Goal: Navigation & Orientation: Find specific page/section

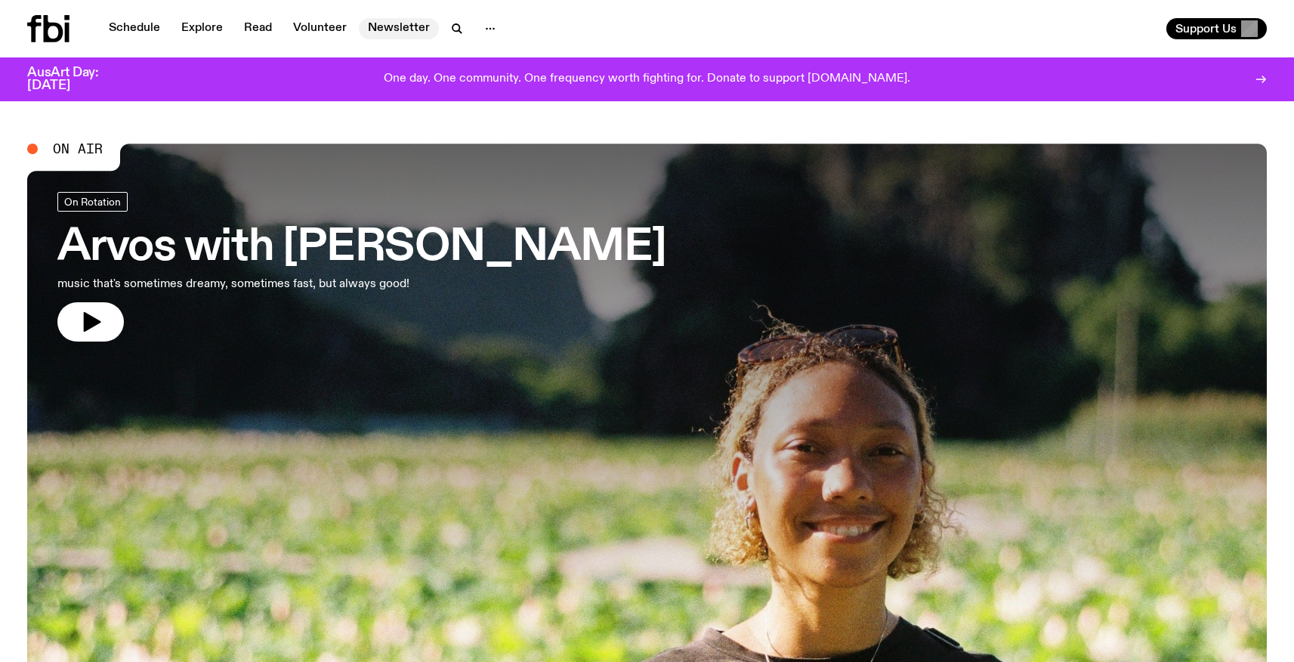
click at [381, 19] on link "Newsletter" at bounding box center [399, 28] width 80 height 21
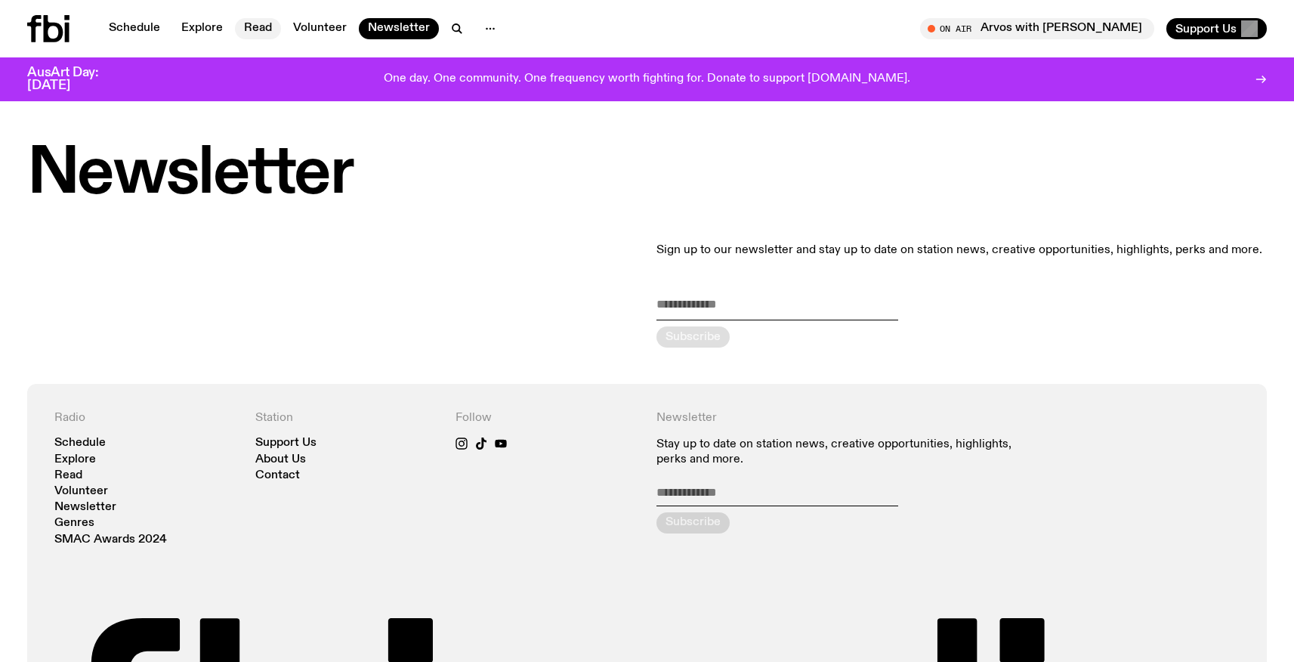
click at [271, 23] on link "Read" at bounding box center [258, 28] width 46 height 21
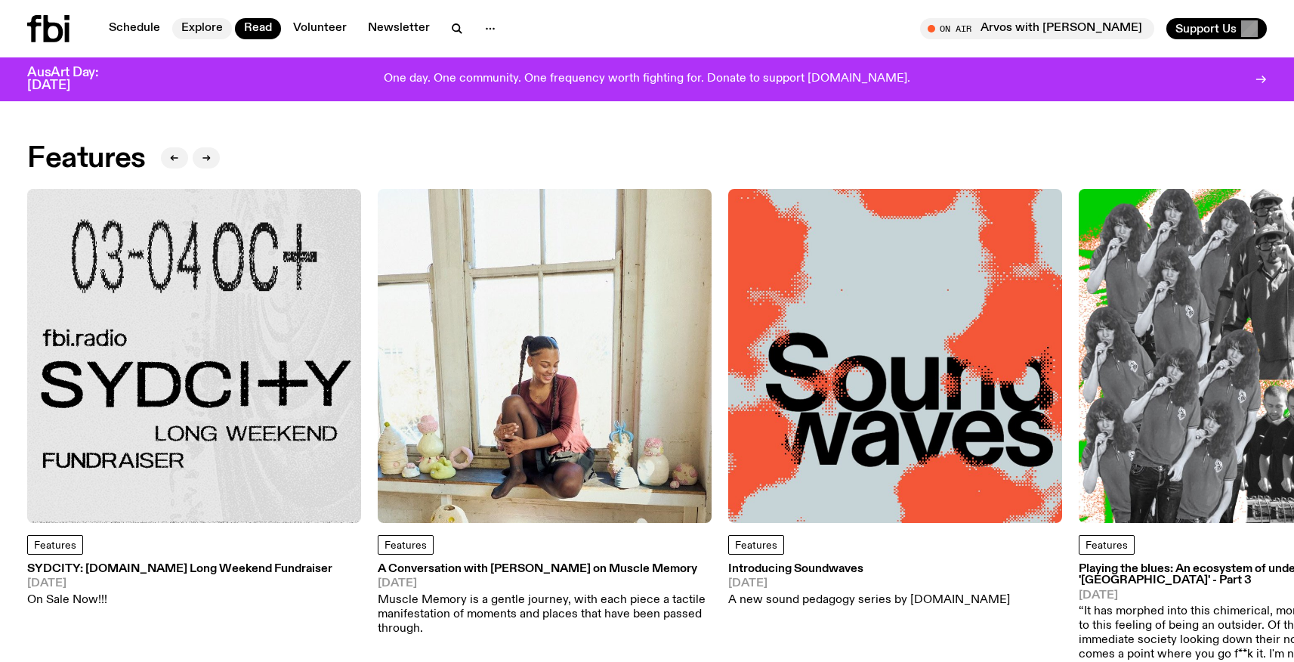
click at [210, 23] on link "Explore" at bounding box center [202, 28] width 60 height 21
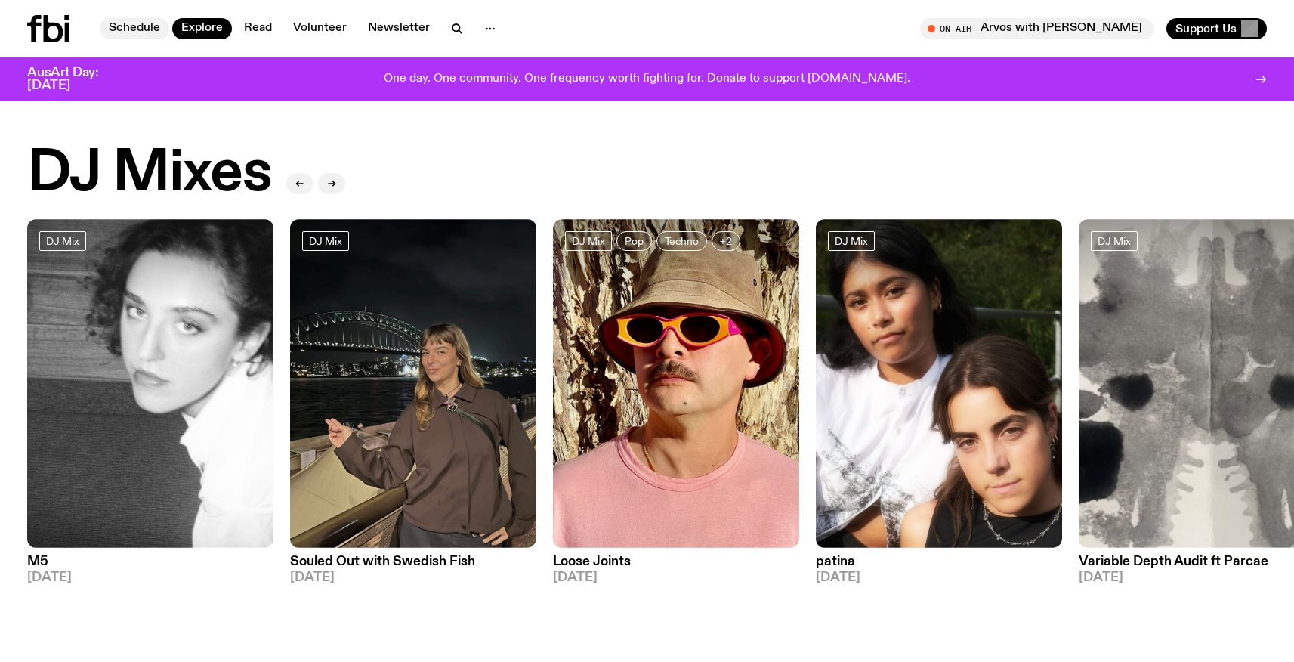
click at [144, 25] on link "Schedule" at bounding box center [134, 28] width 69 height 21
